Goal: Task Accomplishment & Management: Use online tool/utility

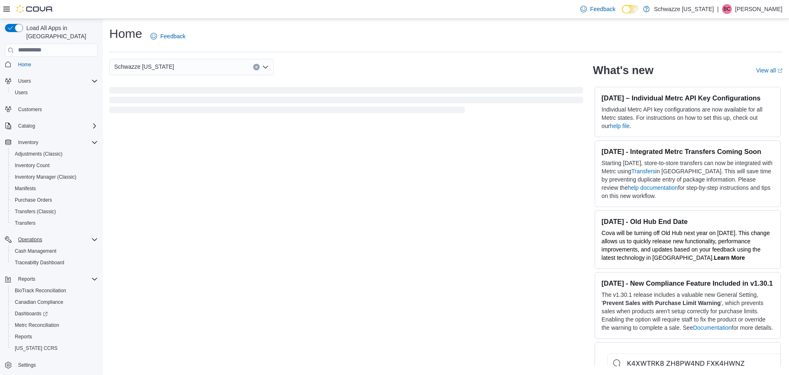
scroll to position [4, 0]
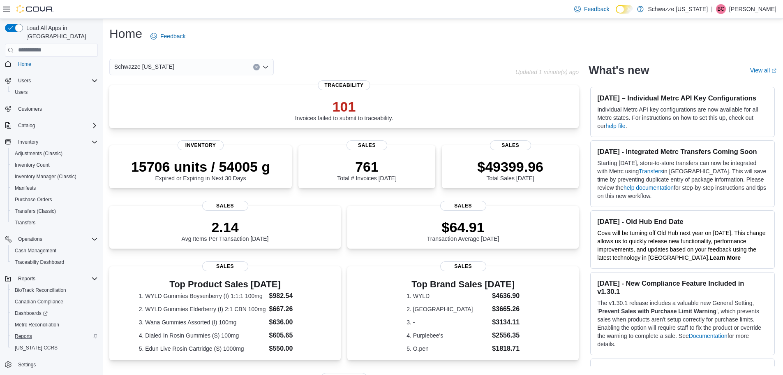
click at [43, 331] on div "Reports" at bounding box center [55, 336] width 86 height 10
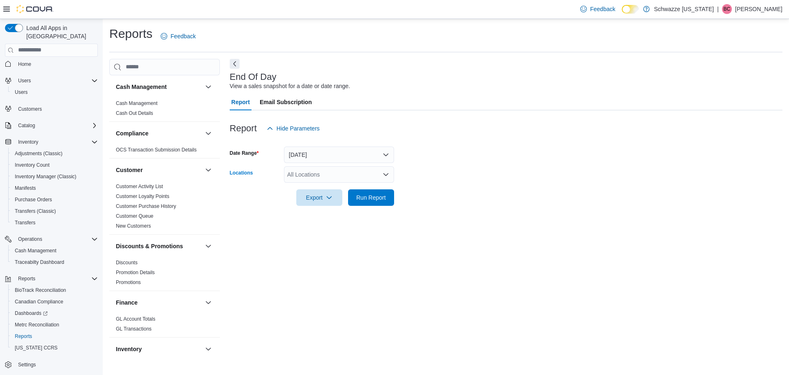
click at [306, 178] on div "All Locations" at bounding box center [339, 174] width 110 height 16
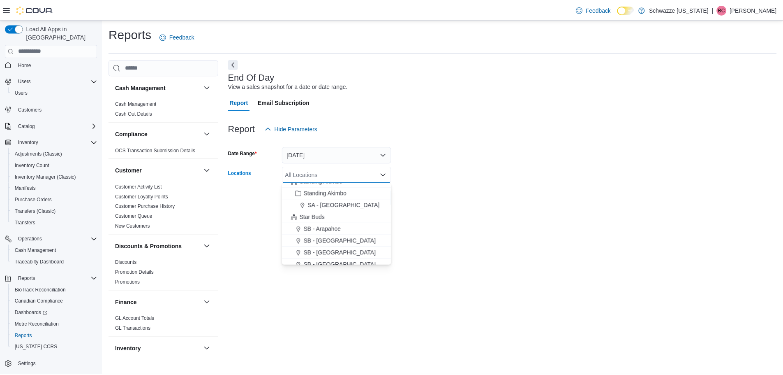
scroll to position [82, 0]
click at [343, 223] on span "SB - Arapahoe" at bounding box center [324, 225] width 37 height 8
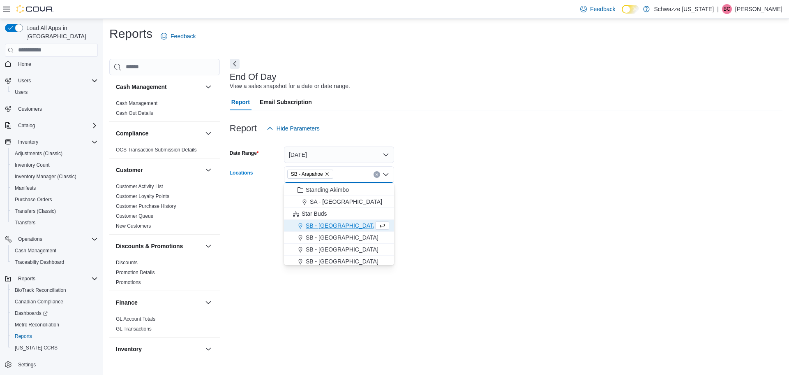
click at [433, 194] on form "Date Range Today Locations SB - Arapahoe Combo box. Selected. SB - Arapahoe. Pr…" at bounding box center [506, 170] width 553 height 69
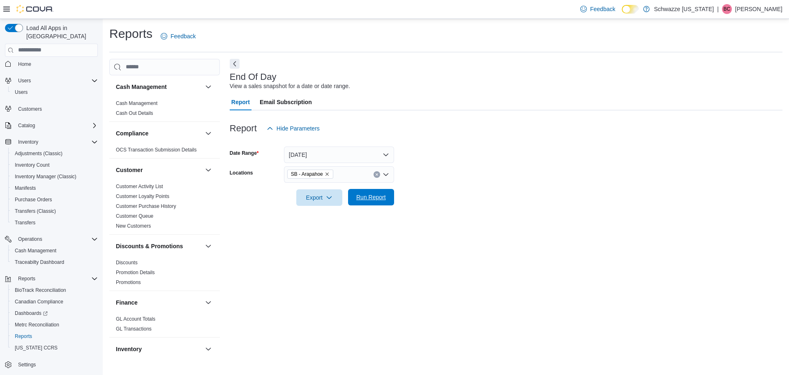
click at [389, 200] on button "Run Report" at bounding box center [371, 197] width 46 height 16
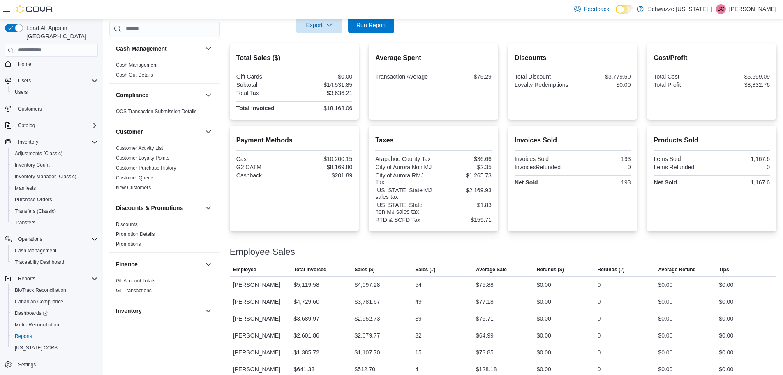
scroll to position [182, 0]
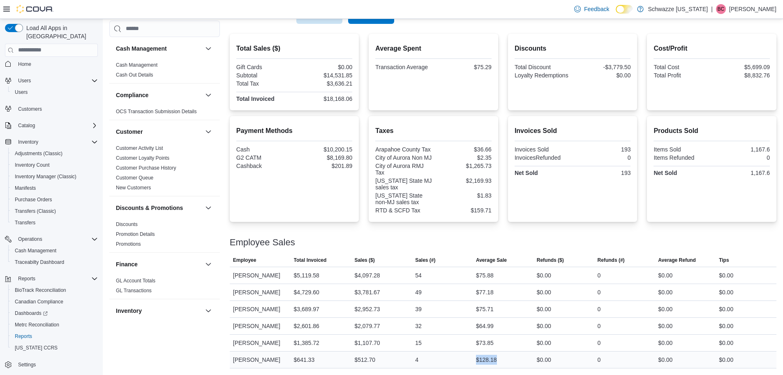
drag, startPoint x: 477, startPoint y: 359, endPoint x: 507, endPoint y: 365, distance: 30.2
click at [507, 365] on div "$128.18" at bounding box center [503, 359] width 61 height 16
click at [494, 243] on div "Employee Sales" at bounding box center [503, 242] width 547 height 10
